Goal: Task Accomplishment & Management: Complete application form

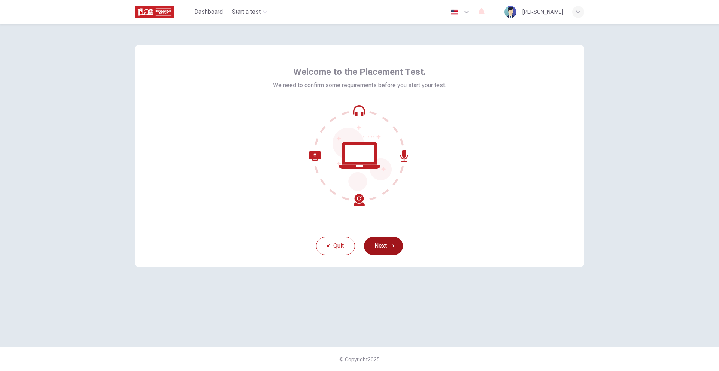
click at [394, 250] on button "Next" at bounding box center [383, 246] width 39 height 18
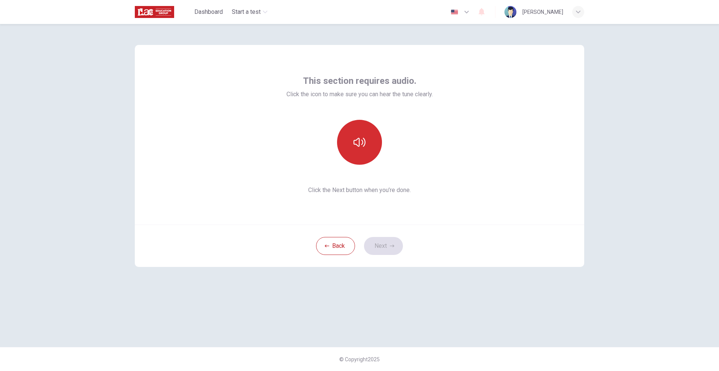
click at [359, 151] on button "button" at bounding box center [359, 142] width 45 height 45
click at [380, 243] on button "Next" at bounding box center [383, 246] width 39 height 18
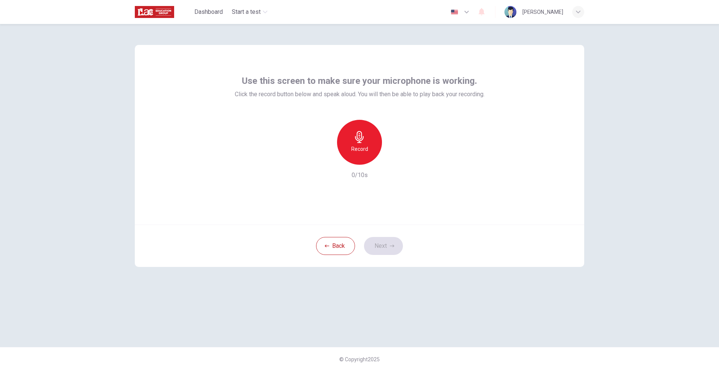
click at [362, 136] on icon "button" at bounding box center [359, 137] width 9 height 12
click at [362, 137] on icon "button" at bounding box center [359, 137] width 9 height 12
click at [394, 158] on icon "button" at bounding box center [394, 159] width 3 height 4
click at [390, 247] on icon "button" at bounding box center [392, 246] width 4 height 4
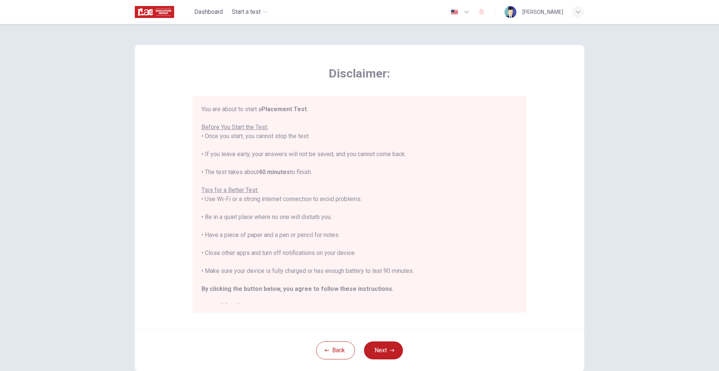
scroll to position [9, 0]
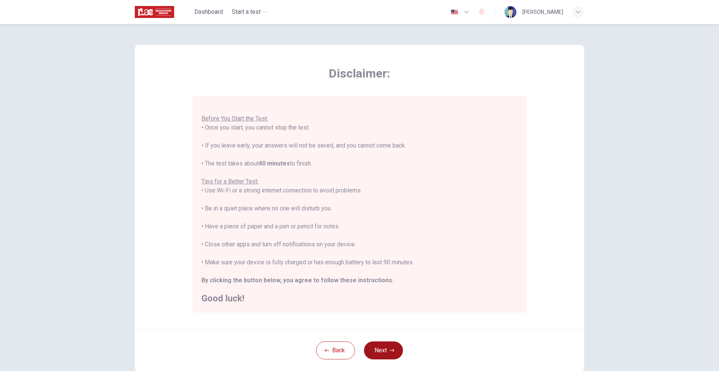
click at [391, 344] on button "Next" at bounding box center [383, 351] width 39 height 18
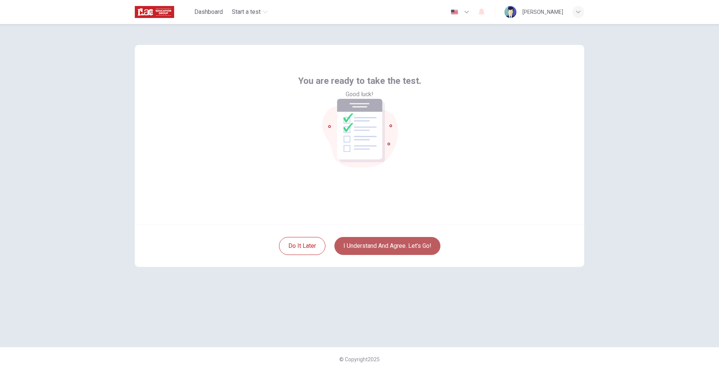
click at [375, 248] on button "I understand and agree. Let’s go!" at bounding box center [388, 246] width 106 height 18
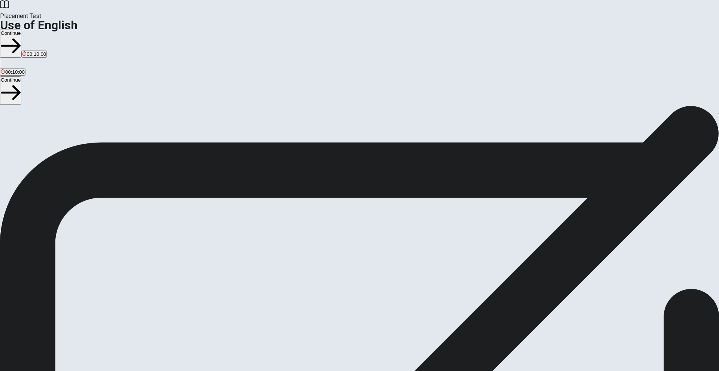
click at [21, 30] on button "Continue" at bounding box center [10, 44] width 21 height 28
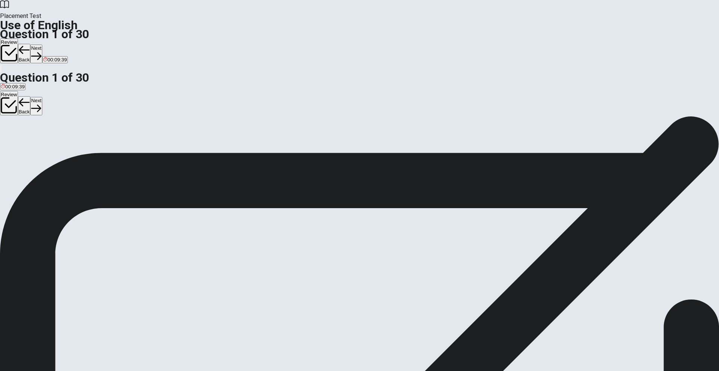
click at [23, 140] on span "have read" at bounding box center [12, 143] width 22 height 6
click at [42, 45] on button "Next" at bounding box center [36, 54] width 12 height 18
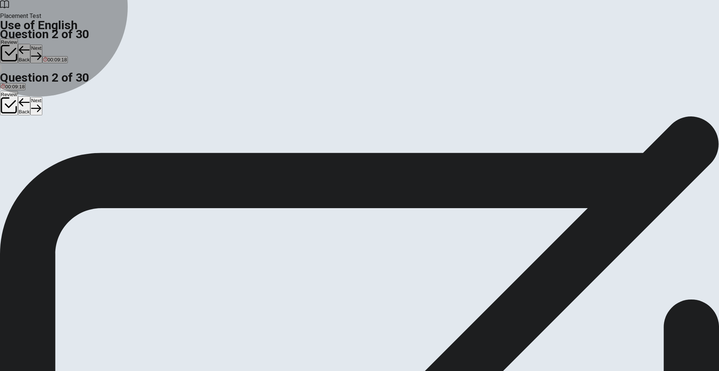
click at [46, 147] on button "D Has" at bounding box center [41, 140] width 10 height 13
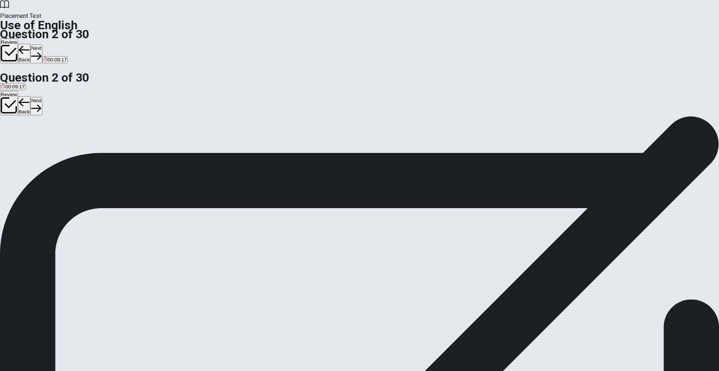
click at [42, 45] on button "Next" at bounding box center [36, 54] width 12 height 18
click at [12, 134] on button "A went" at bounding box center [6, 140] width 12 height 13
click at [42, 45] on button "Next" at bounding box center [36, 54] width 12 height 18
click at [12, 134] on button "A were" at bounding box center [6, 140] width 12 height 13
click at [42, 45] on button "Next" at bounding box center [36, 54] width 12 height 18
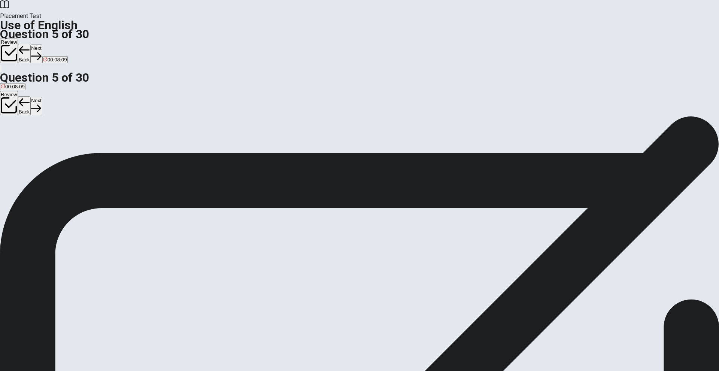
click at [13, 134] on button "A sleep" at bounding box center [6, 140] width 13 height 13
click at [42, 45] on button "Next" at bounding box center [36, 54] width 12 height 18
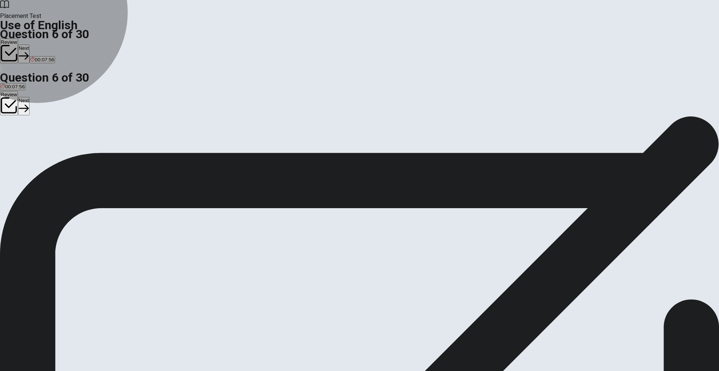
click at [52, 147] on button "D sweet" at bounding box center [44, 140] width 15 height 13
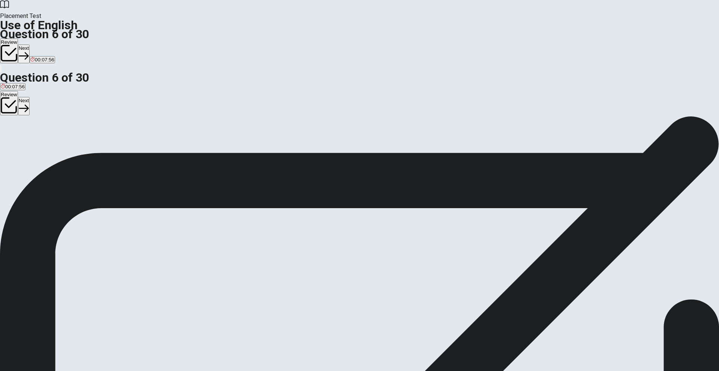
click at [30, 45] on button "Next" at bounding box center [24, 54] width 12 height 18
click at [23, 146] on span "tall" at bounding box center [20, 143] width 6 height 6
click at [42, 45] on button "Next" at bounding box center [36, 54] width 12 height 18
click at [11, 140] on span "slow" at bounding box center [6, 143] width 10 height 6
click at [42, 45] on button "Next" at bounding box center [36, 54] width 12 height 18
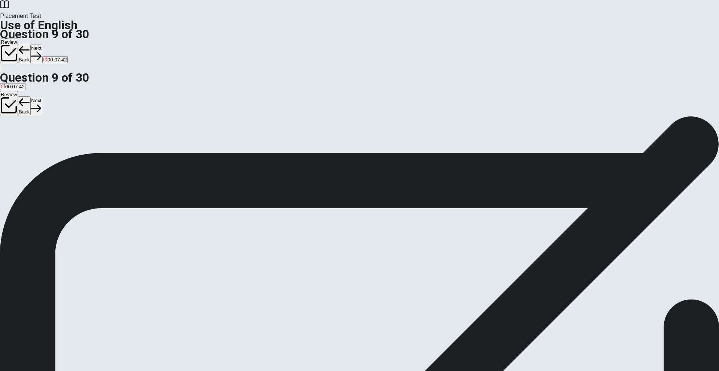
drag, startPoint x: 319, startPoint y: 195, endPoint x: 331, endPoint y: 180, distance: 19.0
click at [48, 146] on span "wash" at bounding box center [43, 143] width 12 height 6
click at [42, 45] on button "Next" at bounding box center [36, 54] width 12 height 18
click at [24, 143] on button "B goes" at bounding box center [18, 140] width 12 height 13
click at [42, 45] on button "Next" at bounding box center [36, 54] width 12 height 18
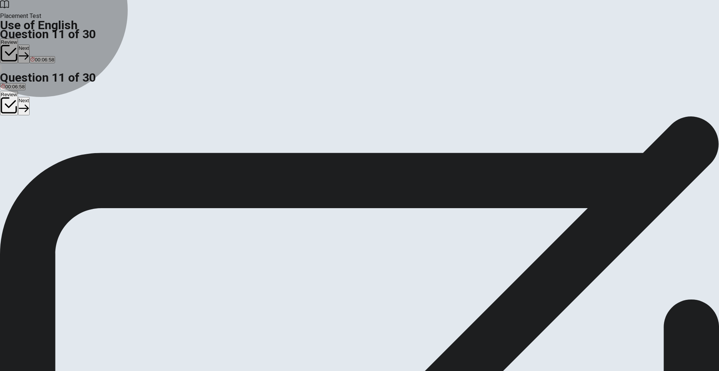
click at [19, 134] on button "A meeting" at bounding box center [9, 140] width 19 height 13
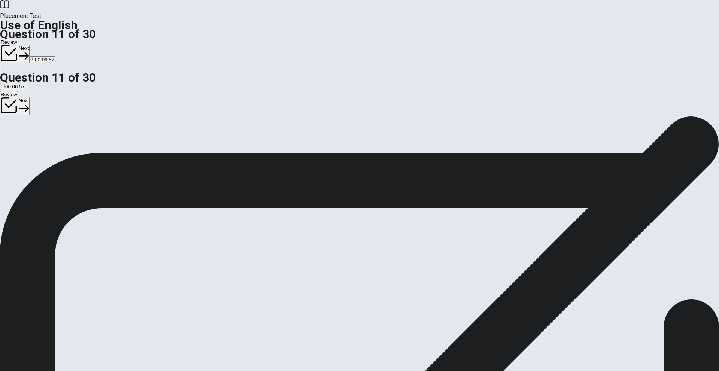
click at [29, 51] on icon "button" at bounding box center [24, 56] width 10 height 10
click at [29, 140] on span "has studying" at bounding box center [15, 143] width 28 height 6
click at [42, 45] on button "Next" at bounding box center [36, 54] width 12 height 18
click at [96, 146] on span "am studying" at bounding box center [82, 143] width 27 height 6
click at [41, 51] on icon "button" at bounding box center [36, 56] width 10 height 10
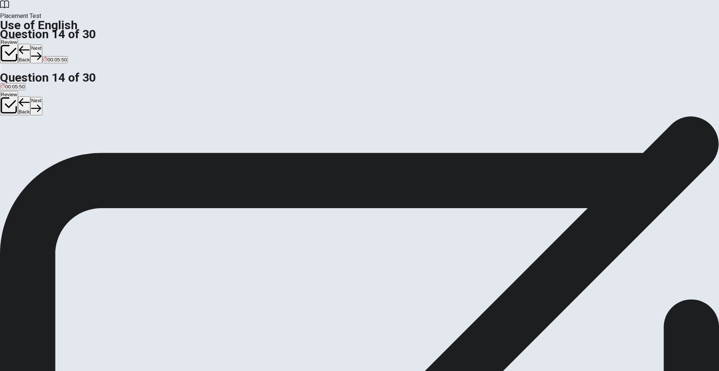
drag, startPoint x: 333, startPoint y: 143, endPoint x: 375, endPoint y: 99, distance: 61.2
click at [19, 143] on button "B went" at bounding box center [13, 140] width 12 height 13
click at [42, 45] on button "Next" at bounding box center [36, 54] width 12 height 18
click at [48, 147] on button "D Blue" at bounding box center [43, 140] width 12 height 13
click at [42, 45] on button "Next" at bounding box center [36, 54] width 12 height 18
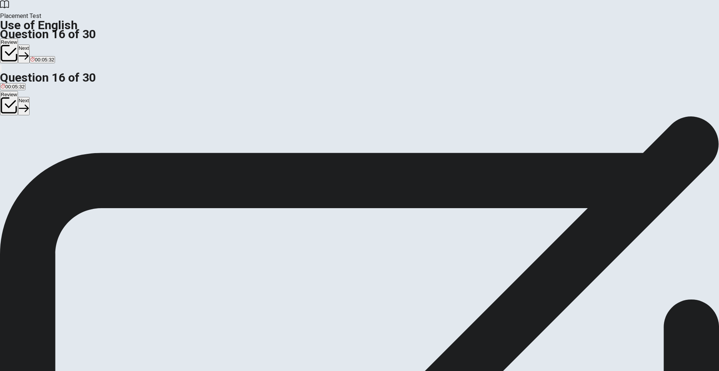
click at [109, 142] on span "to argue with someone" at bounding box center [83, 143] width 51 height 6
click at [30, 45] on button "Next" at bounding box center [24, 54] width 12 height 18
click at [46, 146] on span "cup" at bounding box center [42, 143] width 8 height 6
click at [42, 45] on button "Next" at bounding box center [36, 54] width 12 height 18
drag, startPoint x: 338, startPoint y: 119, endPoint x: 346, endPoint y: 112, distance: 10.1
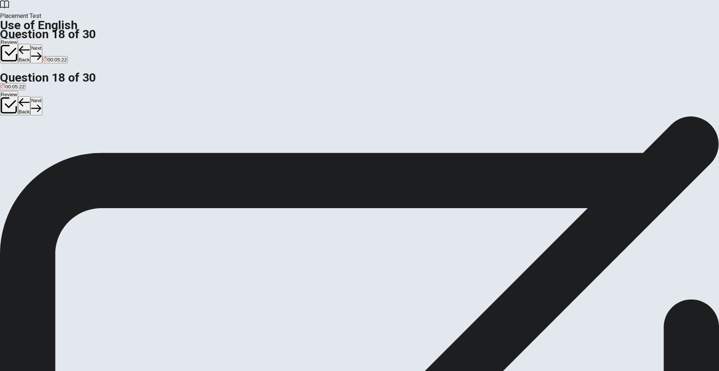
click at [10, 134] on button "A tree" at bounding box center [5, 140] width 10 height 13
drag, startPoint x: 489, startPoint y: 15, endPoint x: 474, endPoint y: 28, distance: 19.9
click at [42, 45] on button "Next" at bounding box center [36, 54] width 12 height 18
click at [54, 147] on button "C hospital" at bounding box center [44, 140] width 19 height 13
click at [42, 45] on button "Next" at bounding box center [36, 54] width 12 height 18
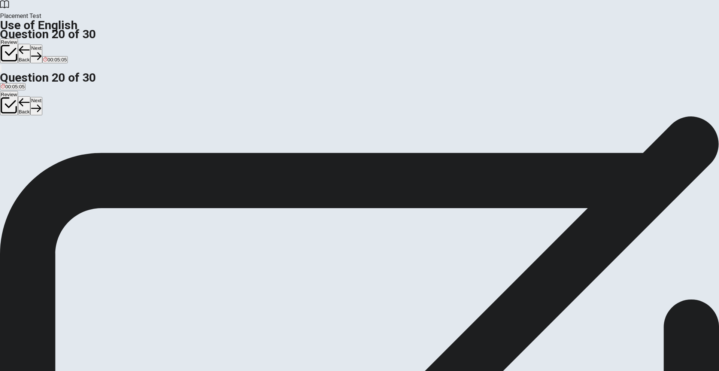
click at [43, 145] on button "B have met" at bounding box center [32, 140] width 22 height 13
click at [42, 45] on button "Next" at bounding box center [36, 54] width 12 height 18
click at [68, 146] on span "cleaned" at bounding box center [59, 143] width 18 height 6
click at [30, 45] on button "Next" at bounding box center [24, 54] width 12 height 18
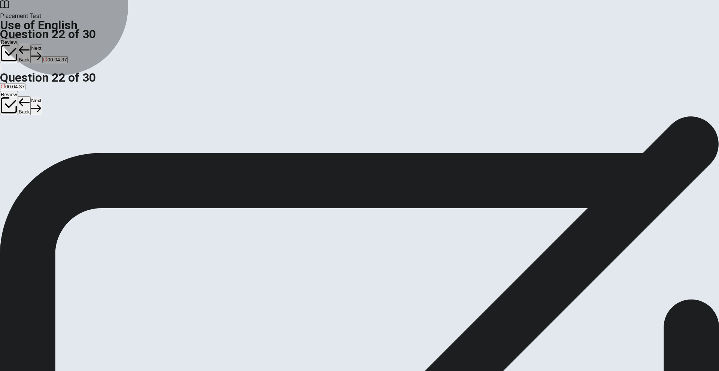
click at [12, 134] on button "A lives" at bounding box center [6, 140] width 12 height 13
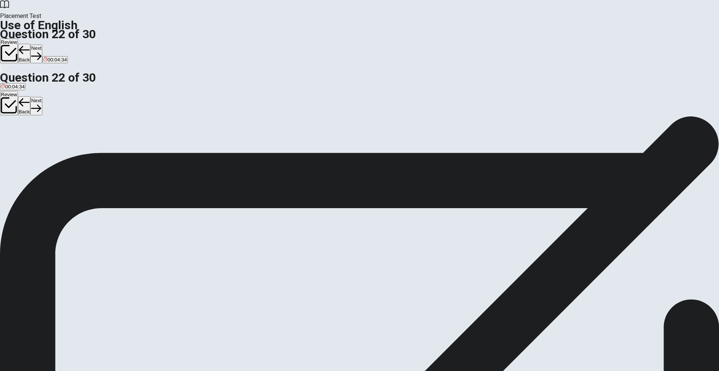
click at [42, 45] on button "Next" at bounding box center [36, 54] width 12 height 18
click at [64, 147] on button "D planning" at bounding box center [54, 140] width 20 height 13
click at [42, 45] on button "Next" at bounding box center [36, 54] width 12 height 18
click at [9, 134] on button "A Did" at bounding box center [4, 140] width 9 height 13
click at [42, 45] on button "Next" at bounding box center [36, 54] width 12 height 18
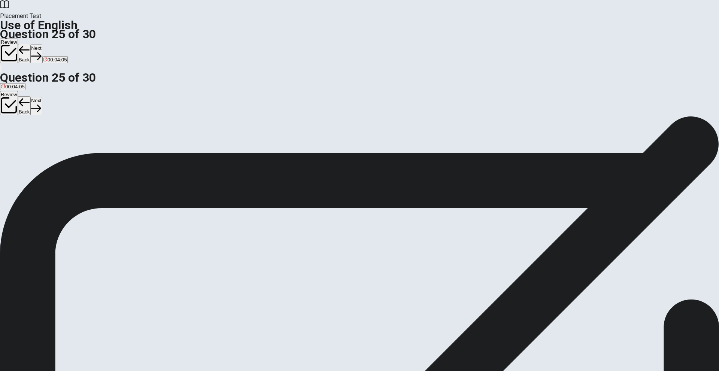
drag, startPoint x: 346, startPoint y: 174, endPoint x: 365, endPoint y: 148, distance: 32.7
click at [34, 147] on button "C cap" at bounding box center [29, 140] width 10 height 13
click at [42, 45] on button "Next" at bounding box center [36, 54] width 12 height 18
drag, startPoint x: 338, startPoint y: 148, endPoint x: 342, endPoint y: 143, distance: 6.7
click at [34, 146] on span "unknown" at bounding box center [24, 143] width 20 height 6
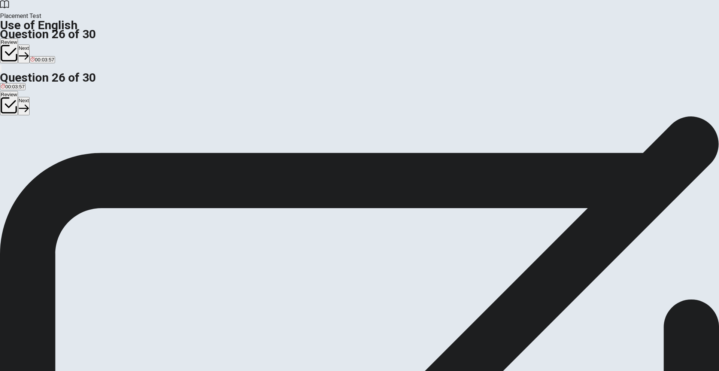
click at [30, 45] on button "Next" at bounding box center [24, 54] width 12 height 18
click at [12, 134] on button "A wear" at bounding box center [6, 140] width 12 height 13
click at [42, 45] on button "Next" at bounding box center [36, 54] width 12 height 18
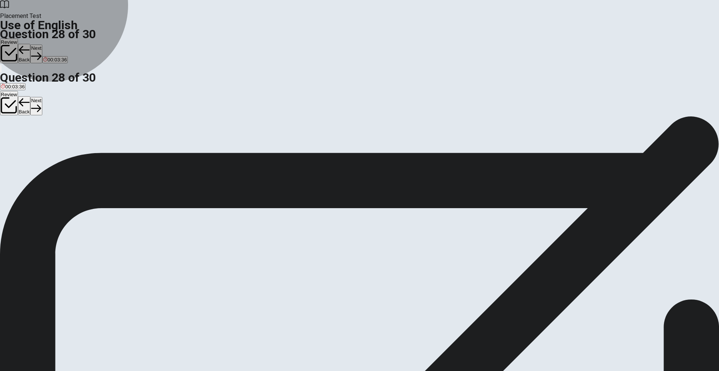
drag, startPoint x: 348, startPoint y: 191, endPoint x: 354, endPoint y: 173, distance: 19.7
click at [81, 147] on button "D Strong" at bounding box center [73, 140] width 16 height 13
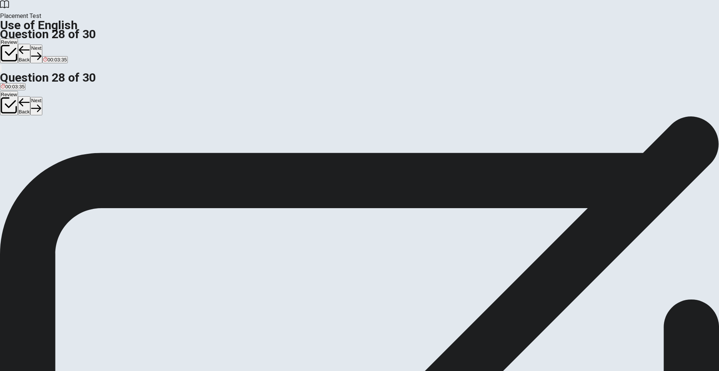
click at [41, 51] on icon "button" at bounding box center [36, 56] width 10 height 10
click at [65, 147] on button "D rings" at bounding box center [58, 140] width 12 height 13
click at [42, 45] on button "Next" at bounding box center [36, 54] width 12 height 18
click at [51, 147] on button "B will helping" at bounding box center [38, 140] width 26 height 13
click at [42, 45] on button "Next" at bounding box center [36, 54] width 12 height 18
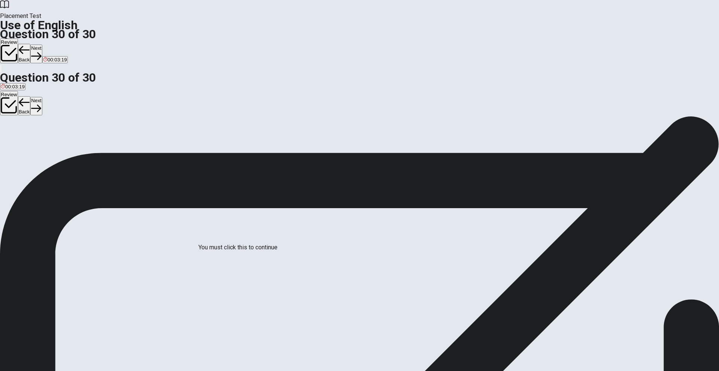
click at [277, 252] on div "You must click this to continue" at bounding box center [238, 247] width 79 height 9
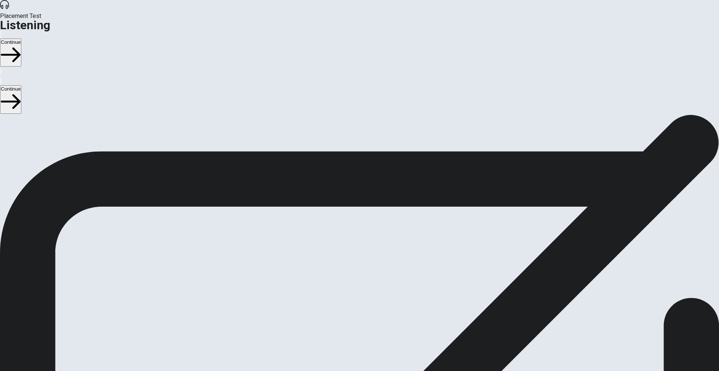
click at [21, 39] on button "Continue" at bounding box center [10, 53] width 21 height 28
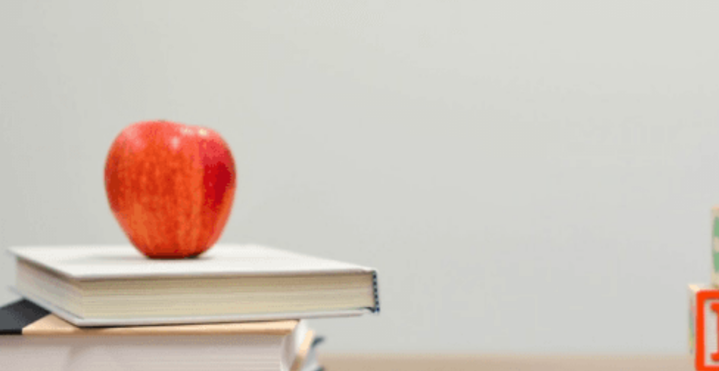
scroll to position [262, 0]
click at [61, 217] on span "Warm clothes" at bounding box center [45, 214] width 30 height 6
click at [81, 186] on button "D Thankful" at bounding box center [70, 179] width 21 height 13
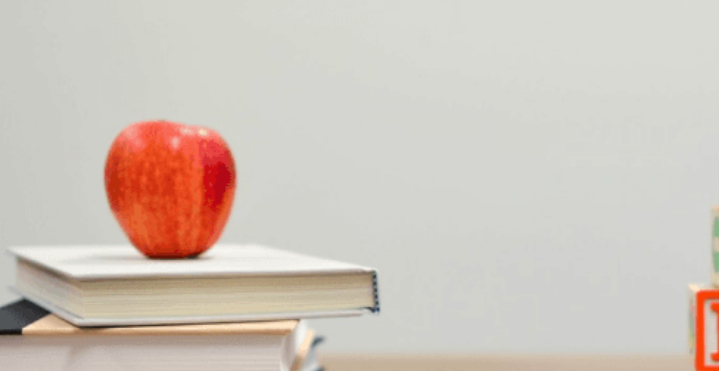
drag, startPoint x: 456, startPoint y: 151, endPoint x: 503, endPoint y: 171, distance: 51.2
click at [46, 236] on button "A Weekends are busy" at bounding box center [23, 242] width 46 height 13
drag, startPoint x: 411, startPoint y: 212, endPoint x: 439, endPoint y: 216, distance: 28.0
click at [54, 267] on button "B The mountains" at bounding box center [36, 273] width 34 height 13
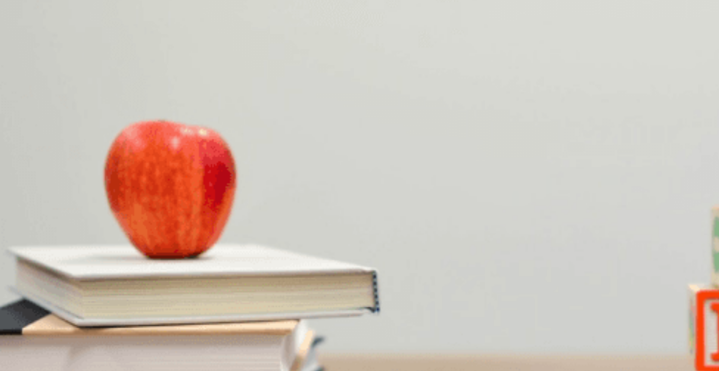
scroll to position [2, 0]
click at [93, 154] on span "During the week" at bounding box center [75, 151] width 36 height 6
click at [21, 39] on button "Continue" at bounding box center [10, 53] width 21 height 28
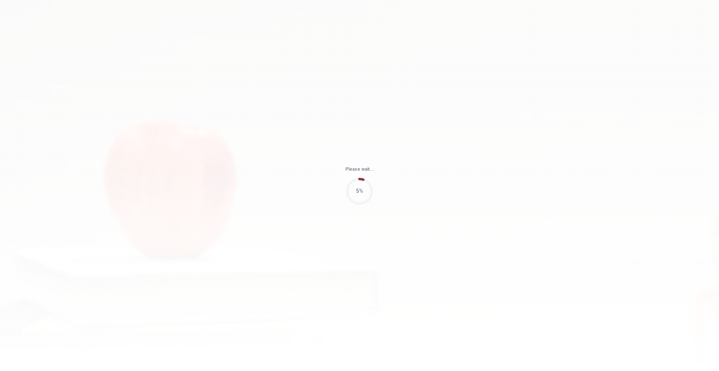
type input "49"
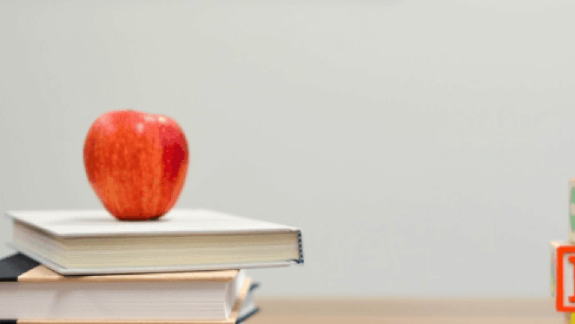
scroll to position [565, 0]
click at [97, 242] on span "Downtown" at bounding box center [84, 245] width 23 height 6
click at [75, 180] on button "C Online" at bounding box center [67, 179] width 16 height 13
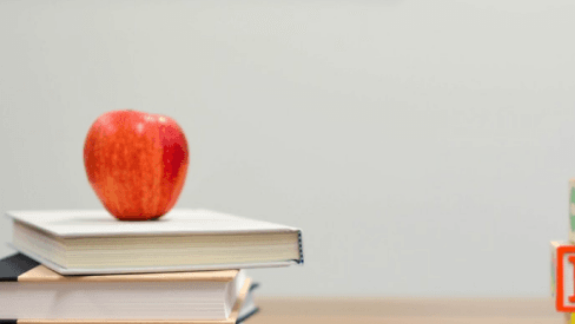
click at [145, 154] on button "D Book tickets in advance" at bounding box center [118, 148] width 54 height 13
drag, startPoint x: 358, startPoint y: 105, endPoint x: 414, endPoint y: 125, distance: 59.5
click at [32, 205] on button "A This weekend" at bounding box center [16, 211] width 32 height 13
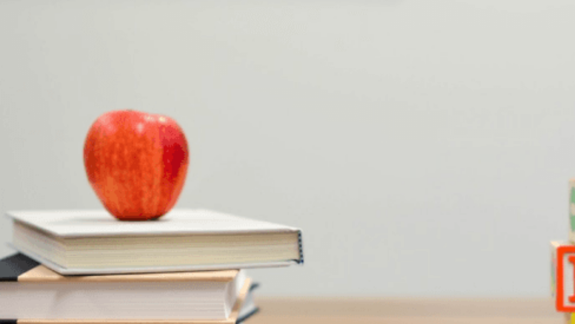
click at [57, 267] on button "C A concert" at bounding box center [45, 273] width 22 height 13
click at [21, 39] on button "Continue" at bounding box center [10, 53] width 21 height 28
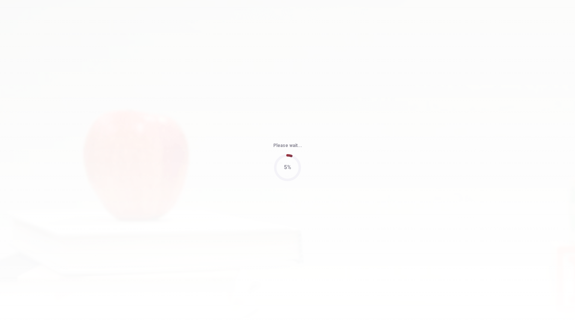
type input "49"
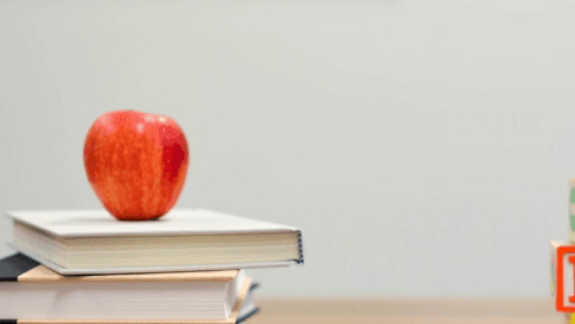
scroll to position [688, 0]
click at [123, 267] on button "D Hiking" at bounding box center [115, 273] width 15 height 13
drag, startPoint x: 350, startPoint y: 166, endPoint x: 357, endPoint y: 163, distance: 7.2
click at [67, 173] on button "B [DATE] morning" at bounding box center [48, 179] width 37 height 13
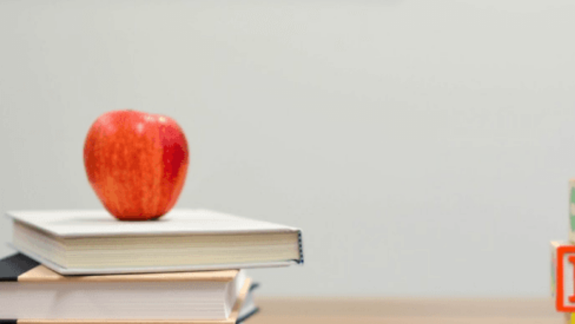
scroll to position [9, 0]
drag, startPoint x: 334, startPoint y: 181, endPoint x: 360, endPoint y: 162, distance: 31.6
click at [187, 154] on button "D [GEOGRAPHIC_DATA]" at bounding box center [160, 148] width 54 height 13
drag, startPoint x: 508, startPoint y: 90, endPoint x: 513, endPoint y: 109, distance: 19.7
click at [511, 115] on div "Question 11 Where is he planning to hike? A [GEOGRAPHIC_DATA] B [GEOGRAPHIC_DAT…" at bounding box center [287, 207] width 575 height 184
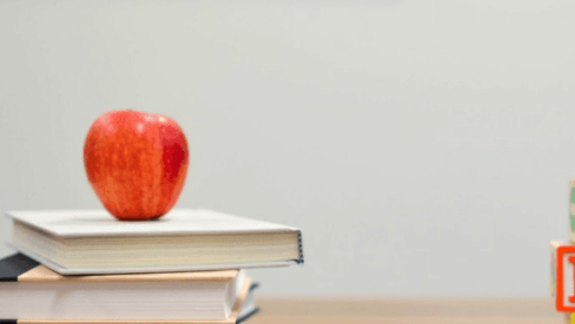
scroll to position [487, 0]
click at [91, 249] on button "D Excited" at bounding box center [82, 242] width 18 height 13
click at [73, 249] on button "C Worried" at bounding box center [63, 242] width 19 height 13
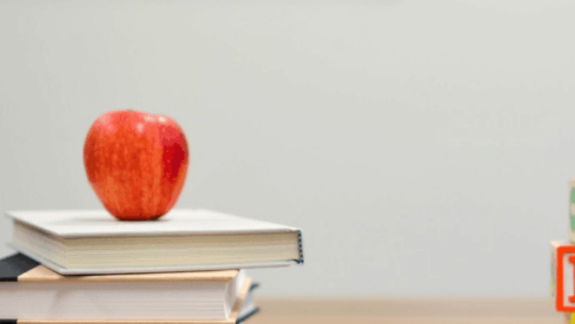
click at [91, 249] on button "D Excited" at bounding box center [82, 242] width 18 height 13
drag, startPoint x: 511, startPoint y: 181, endPoint x: 510, endPoint y: 176, distance: 5.5
click at [510, 176] on div "Question 11 Where is he planning to hike? A [GEOGRAPHIC_DATA] B [GEOGRAPHIC_DAT…" at bounding box center [287, 207] width 575 height 184
click at [73, 249] on button "C Worried" at bounding box center [63, 242] width 19 height 13
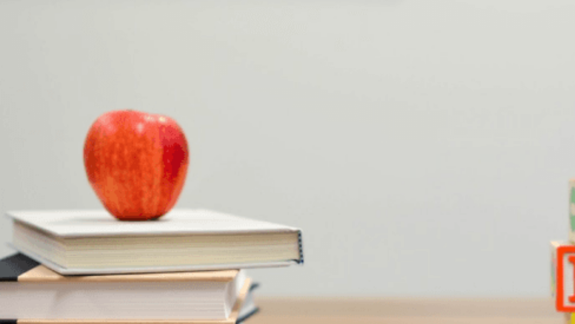
scroll to position [386, 0]
click at [316, 205] on div "A It’s very hot there B The man requested it C She thinks it might rain D The t…" at bounding box center [287, 211] width 575 height 13
click at [188, 205] on button "D The trails are remote" at bounding box center [164, 211] width 48 height 13
click at [21, 39] on button "Continue" at bounding box center [10, 53] width 21 height 28
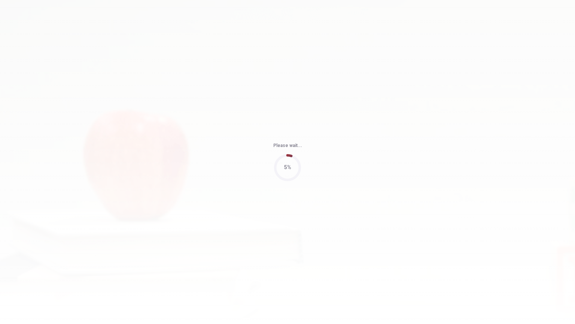
type input "58"
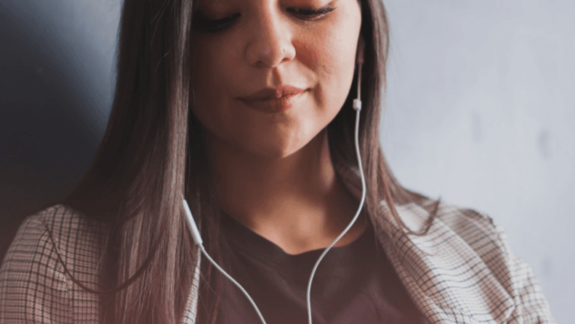
click at [21, 39] on button "Continue" at bounding box center [10, 53] width 21 height 28
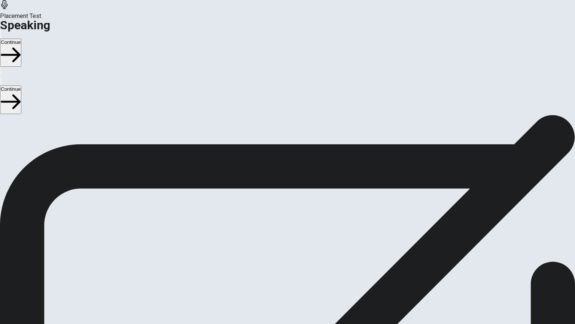
click at [301, 291] on icon at bounding box center [288, 304] width 27 height 27
click at [293, 239] on icon at bounding box center [284, 250] width 16 height 22
click at [279, 270] on icon "Play Audio" at bounding box center [279, 270] width 0 height 0
click at [286, 270] on icon "Record Again" at bounding box center [281, 274] width 9 height 9
click at [301, 321] on span "Stop Recording" at bounding box center [288, 329] width 27 height 16
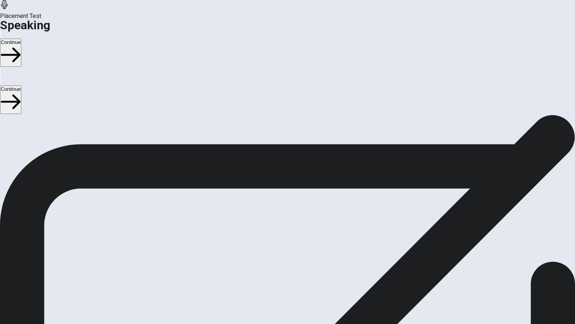
click at [279, 265] on button "Play Audio" at bounding box center [278, 268] width 1 height 7
click at [287, 270] on icon "Play Audio" at bounding box center [282, 274] width 7 height 9
click at [299, 239] on div at bounding box center [287, 251] width 22 height 25
click at [303, 264] on button "Record Again" at bounding box center [287, 282] width 31 height 37
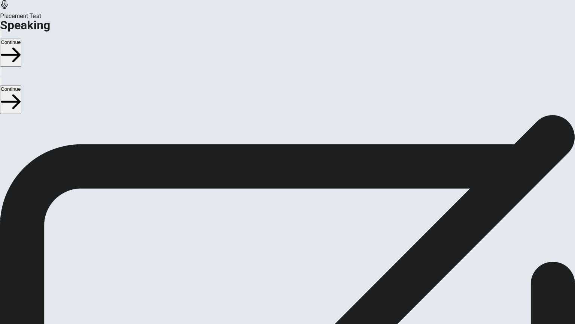
click at [301, 243] on div "Stop Recording" at bounding box center [288, 290] width 27 height 95
click at [279, 265] on button "Play Audio" at bounding box center [278, 268] width 1 height 7
click at [21, 39] on button "Continue" at bounding box center [10, 53] width 21 height 28
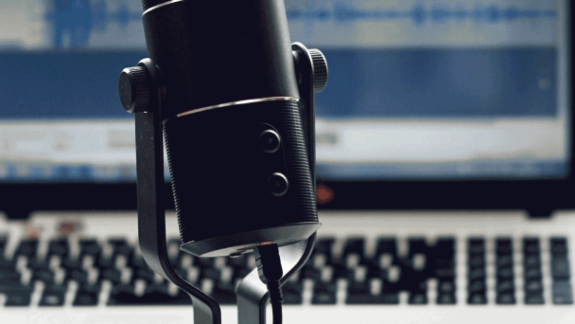
click at [21, 39] on button "Continue" at bounding box center [10, 53] width 21 height 28
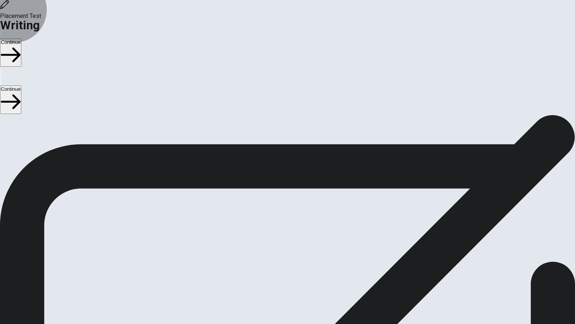
click at [21, 39] on button "Continue" at bounding box center [10, 53] width 21 height 28
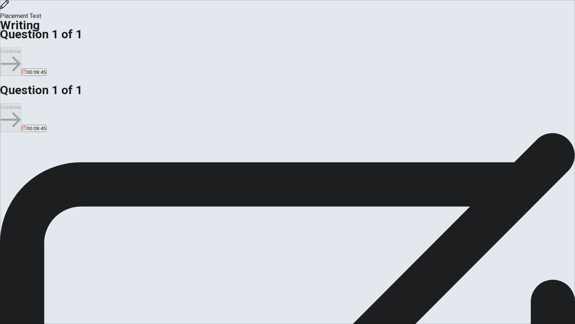
type textarea "My skill is how to sell something, i'm very good at that, i studied this at sch…"
click at [21, 48] on button "Continue" at bounding box center [10, 62] width 21 height 28
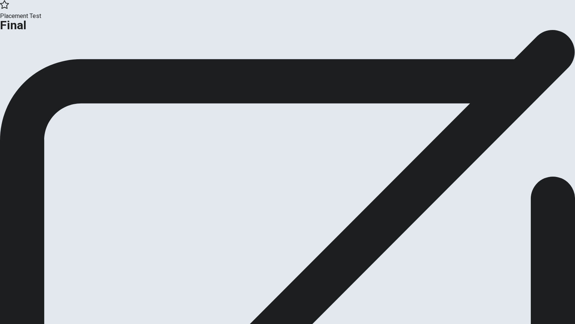
click at [30, 67] on button "Continue" at bounding box center [15, 62] width 30 height 10
